Goal: Task Accomplishment & Management: Manage account settings

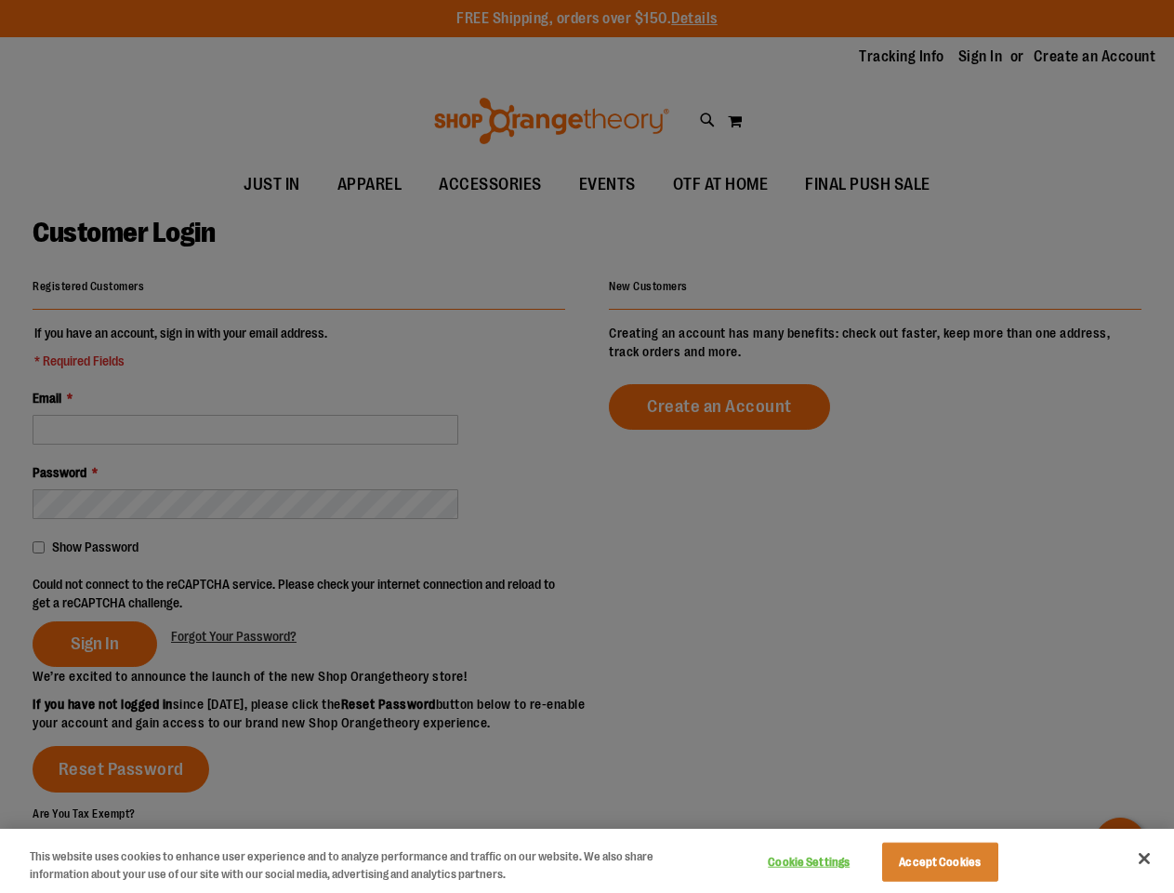
click at [587, 446] on div at bounding box center [587, 446] width 1174 height 893
click at [832, 862] on button "Cookie Settings" at bounding box center [809, 861] width 116 height 37
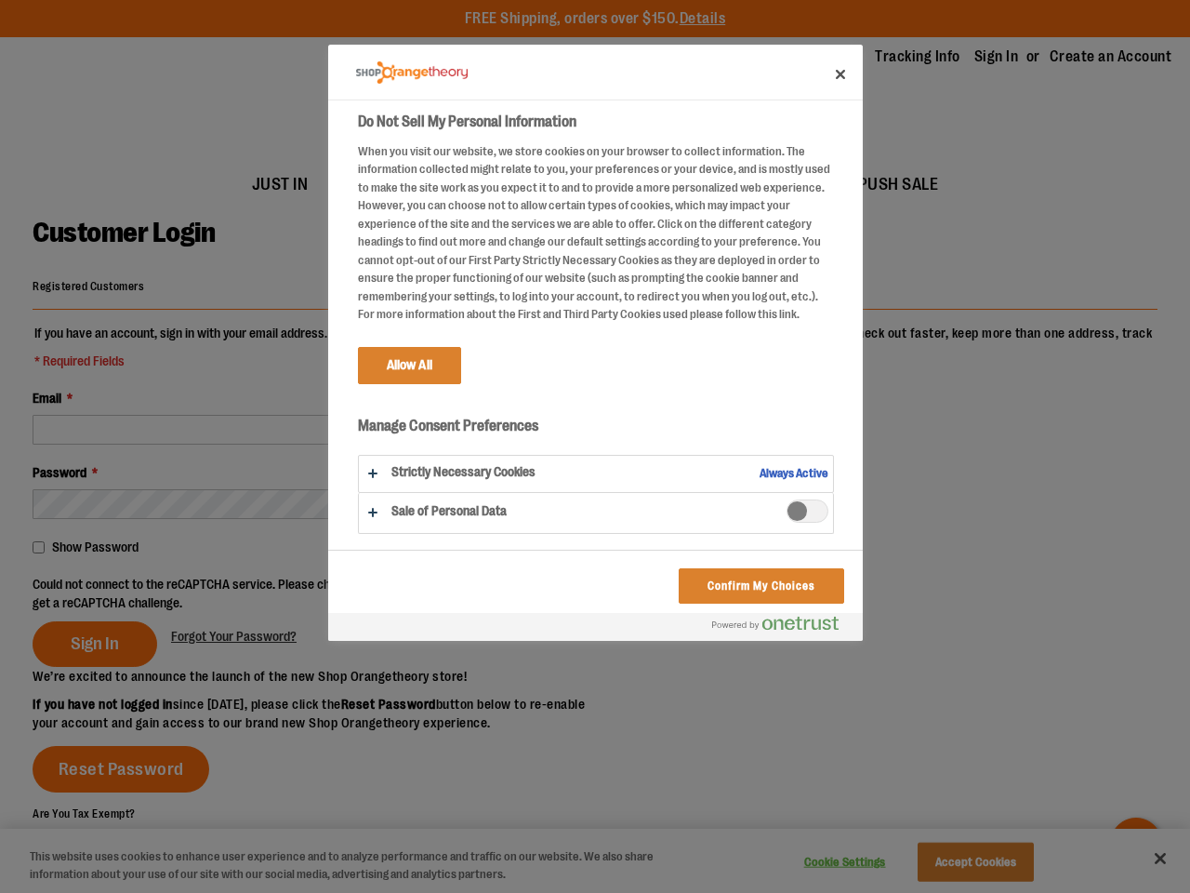
click at [963, 862] on div at bounding box center [595, 446] width 1190 height 893
click at [1145, 858] on div at bounding box center [595, 446] width 1190 height 893
click at [302, 592] on div at bounding box center [595, 446] width 1190 height 893
